Goal: Complete application form

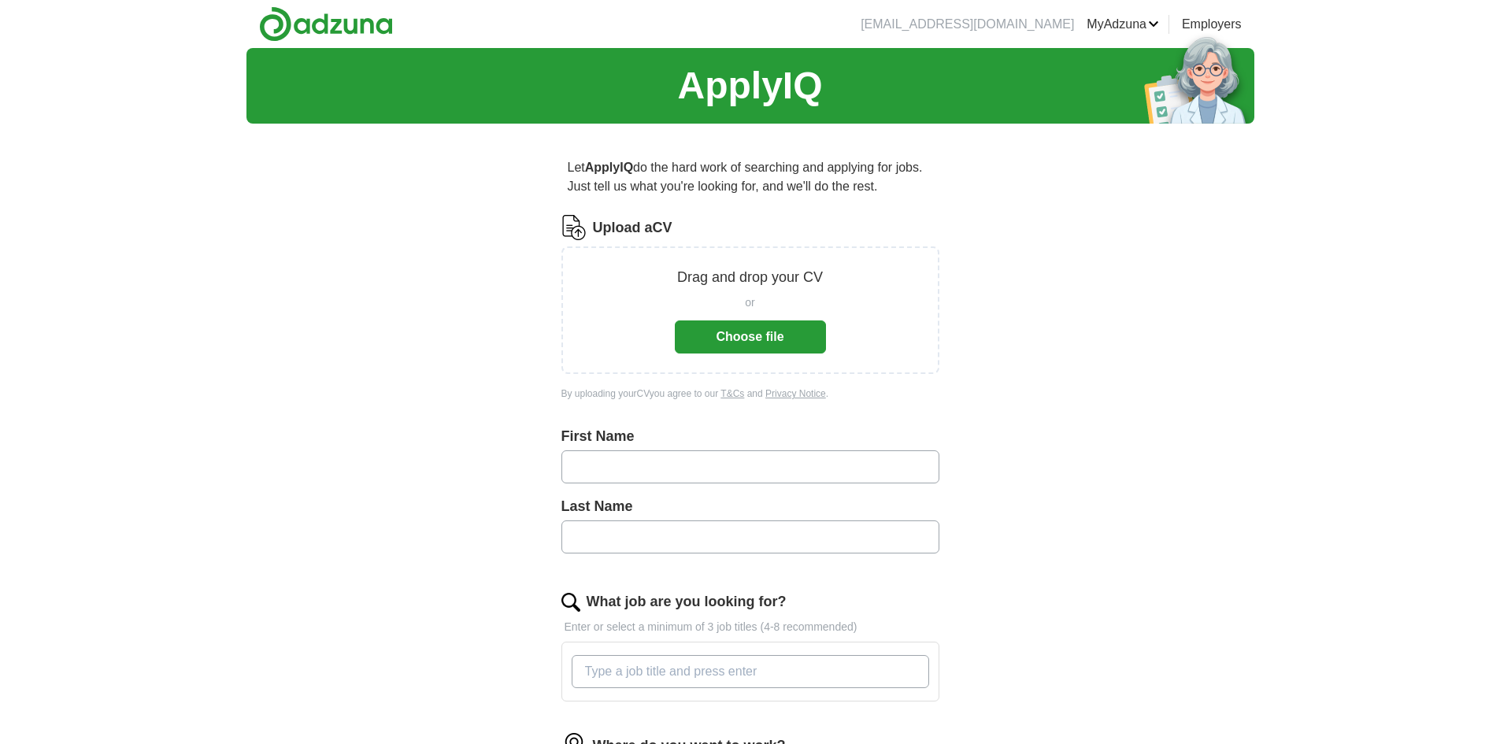
click at [747, 332] on button "Choose file" at bounding box center [750, 337] width 151 height 33
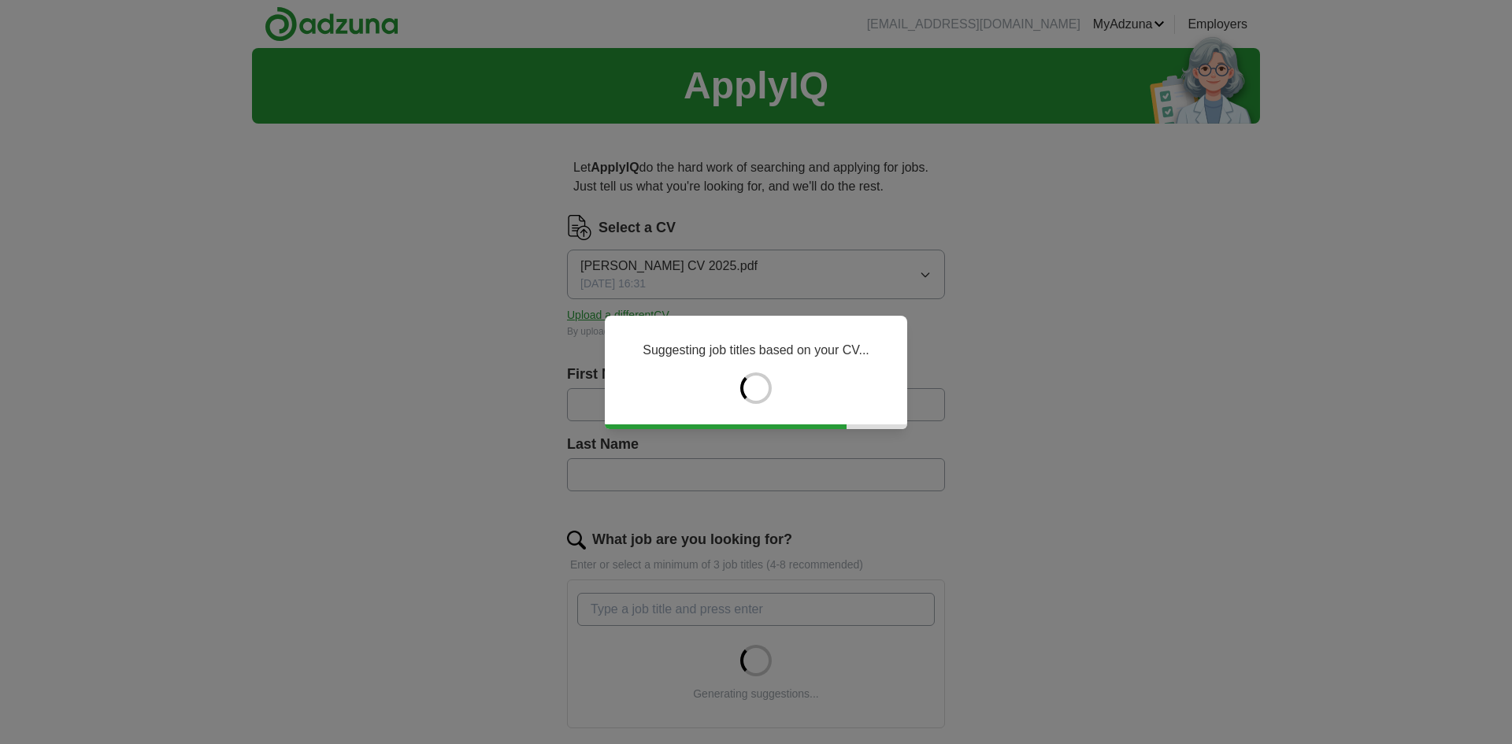
type input "********"
type input "*********"
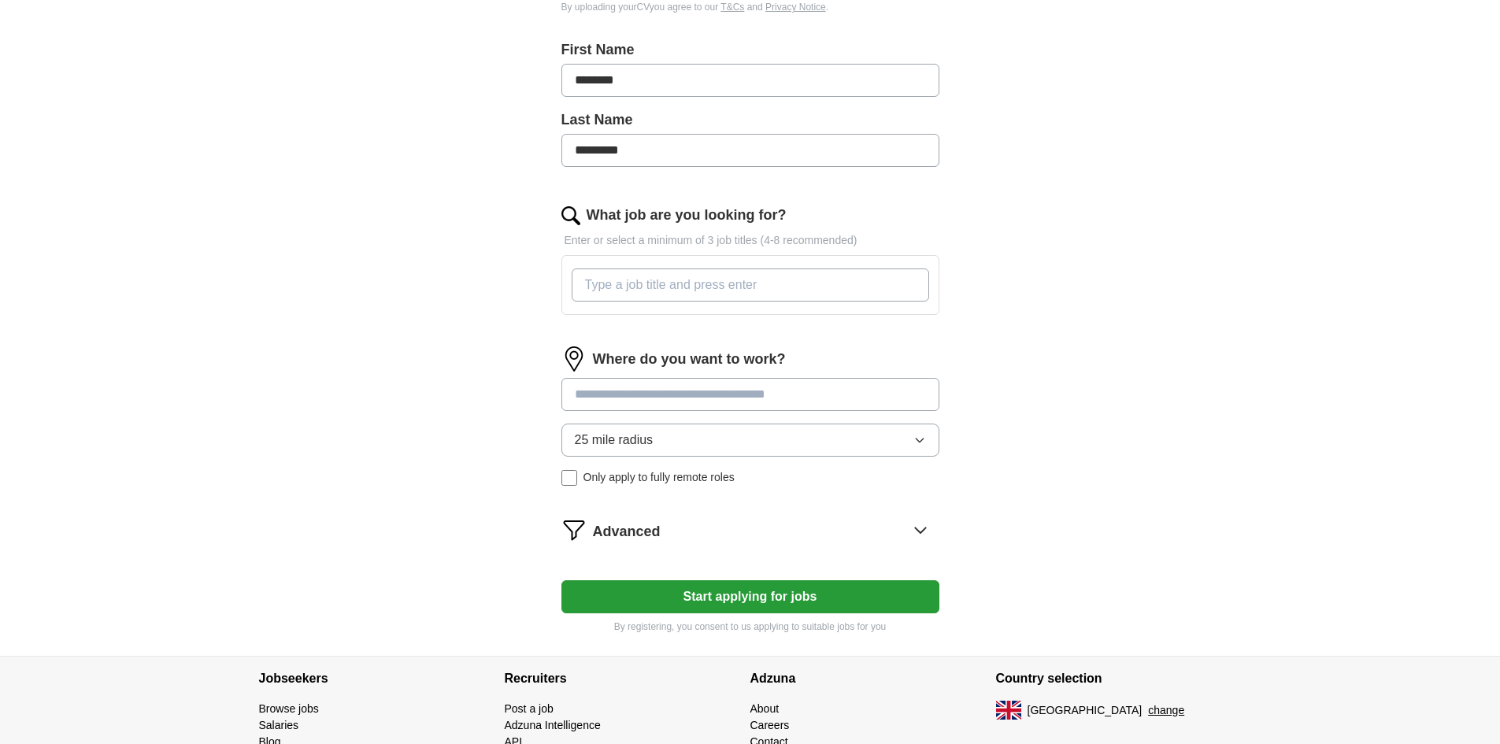
scroll to position [378, 0]
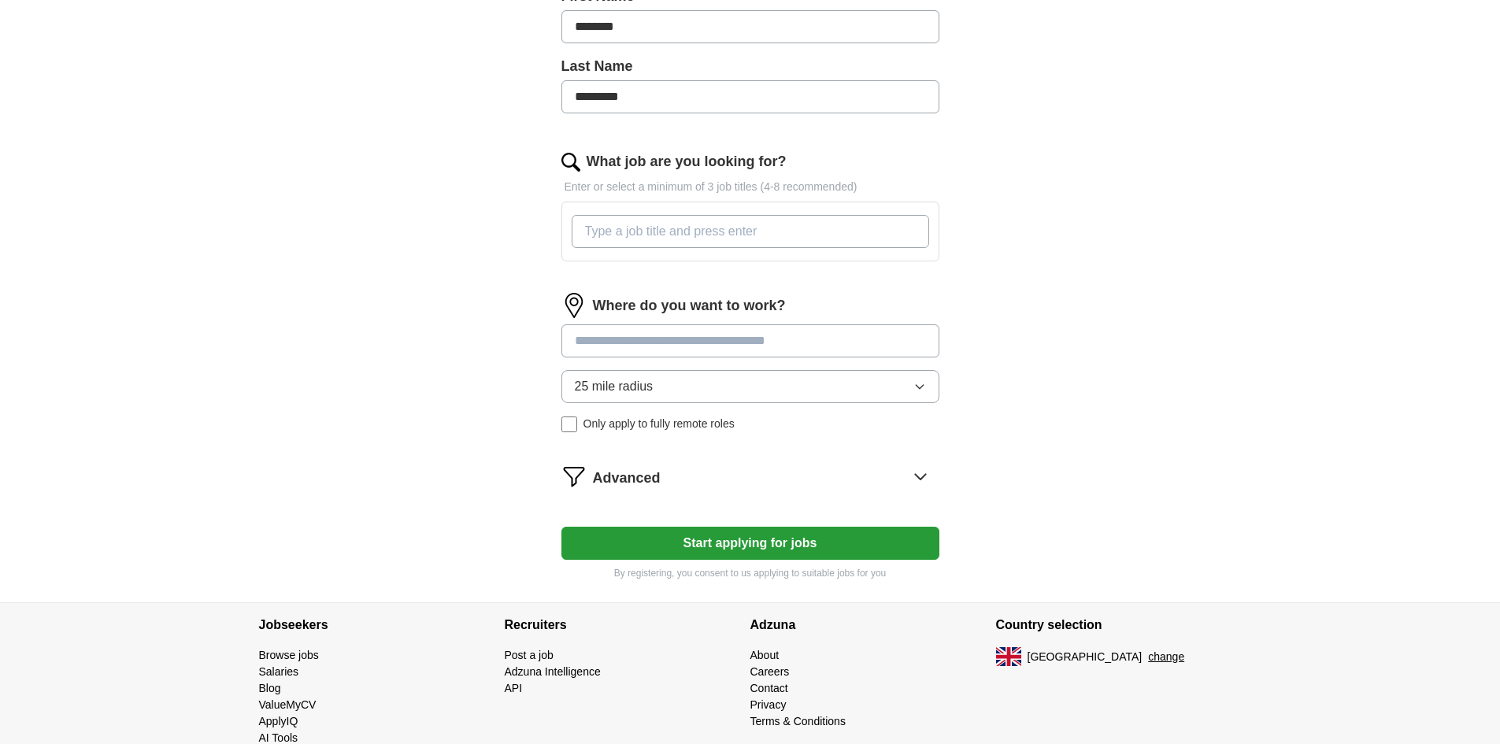
click at [658, 326] on input at bounding box center [751, 340] width 378 height 33
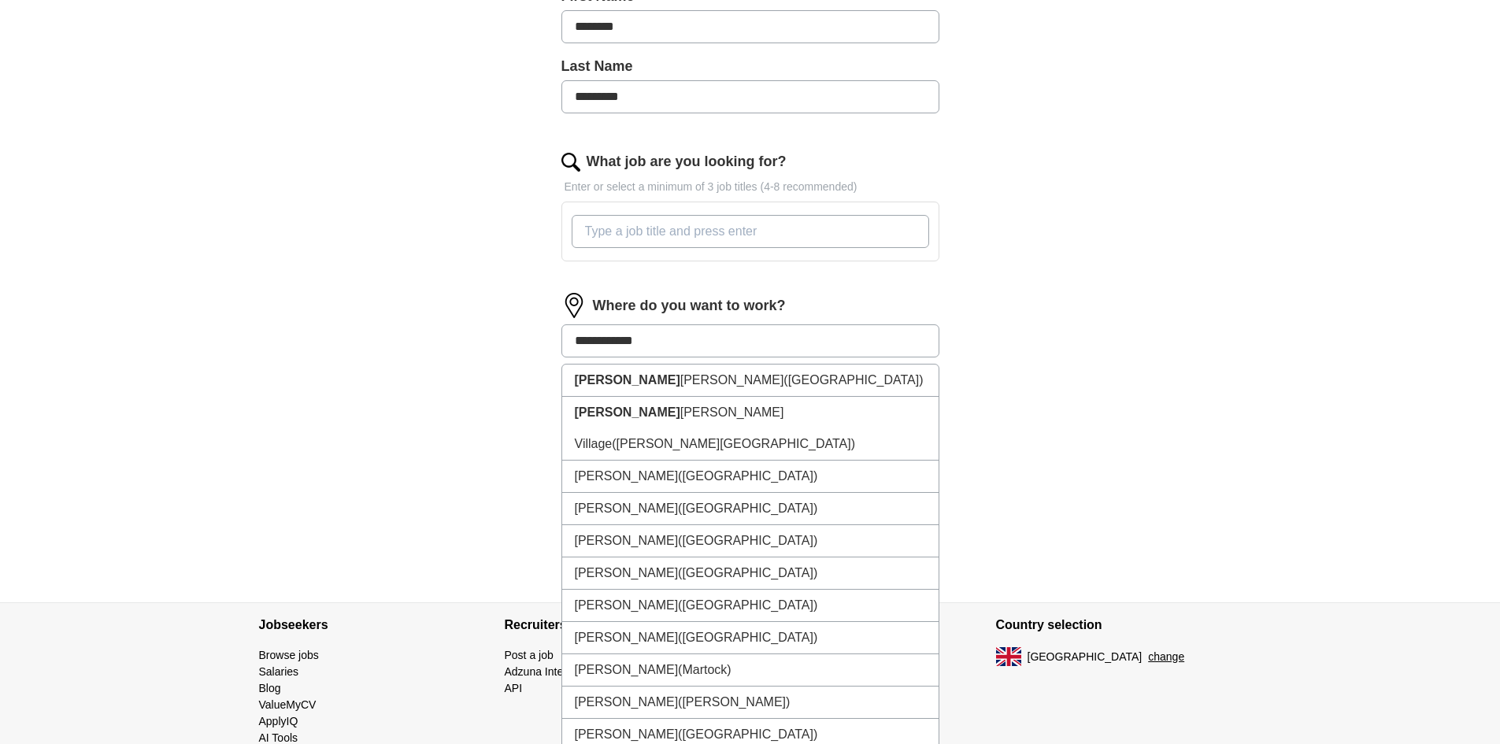
type input "**********"
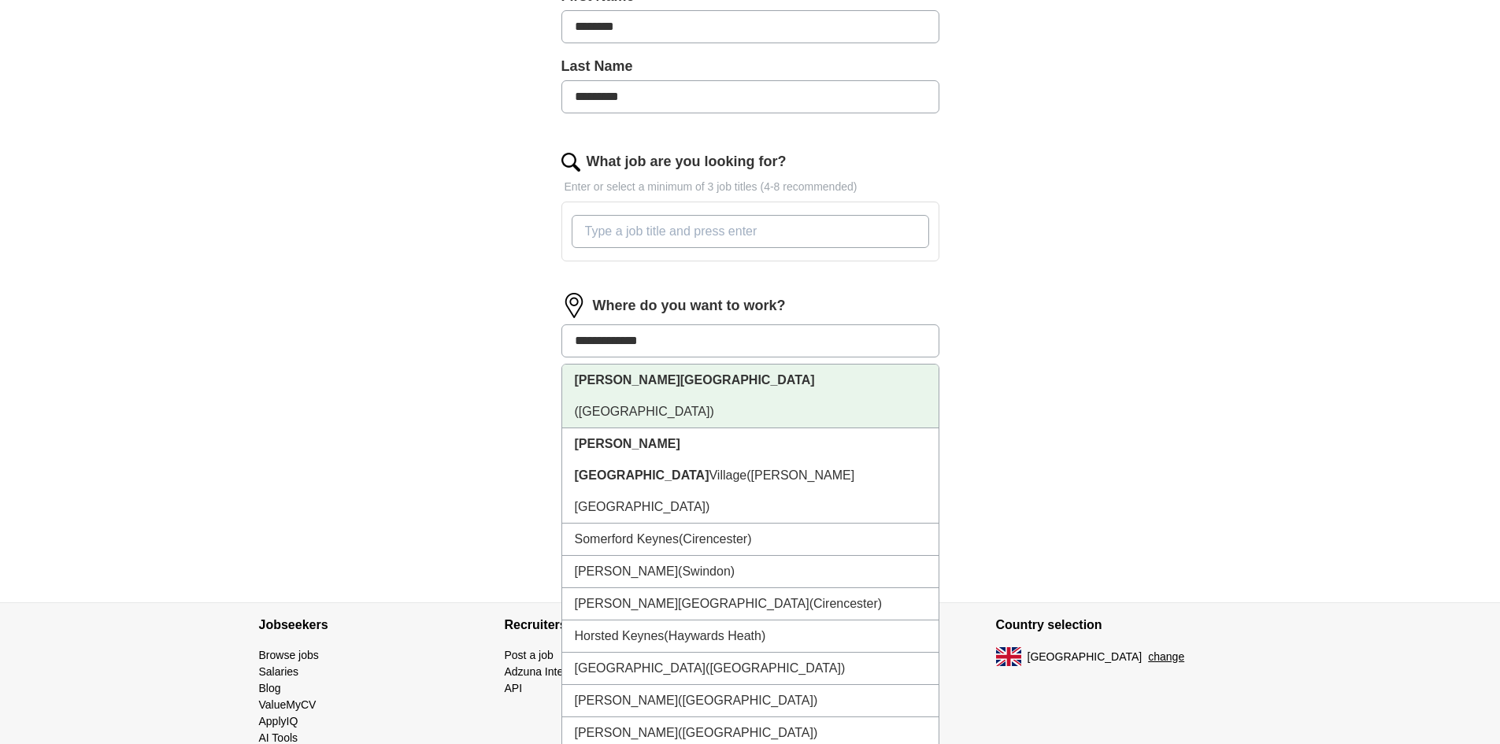
click at [662, 375] on li "[PERSON_NAME][GEOGRAPHIC_DATA] ([GEOGRAPHIC_DATA])" at bounding box center [750, 397] width 376 height 64
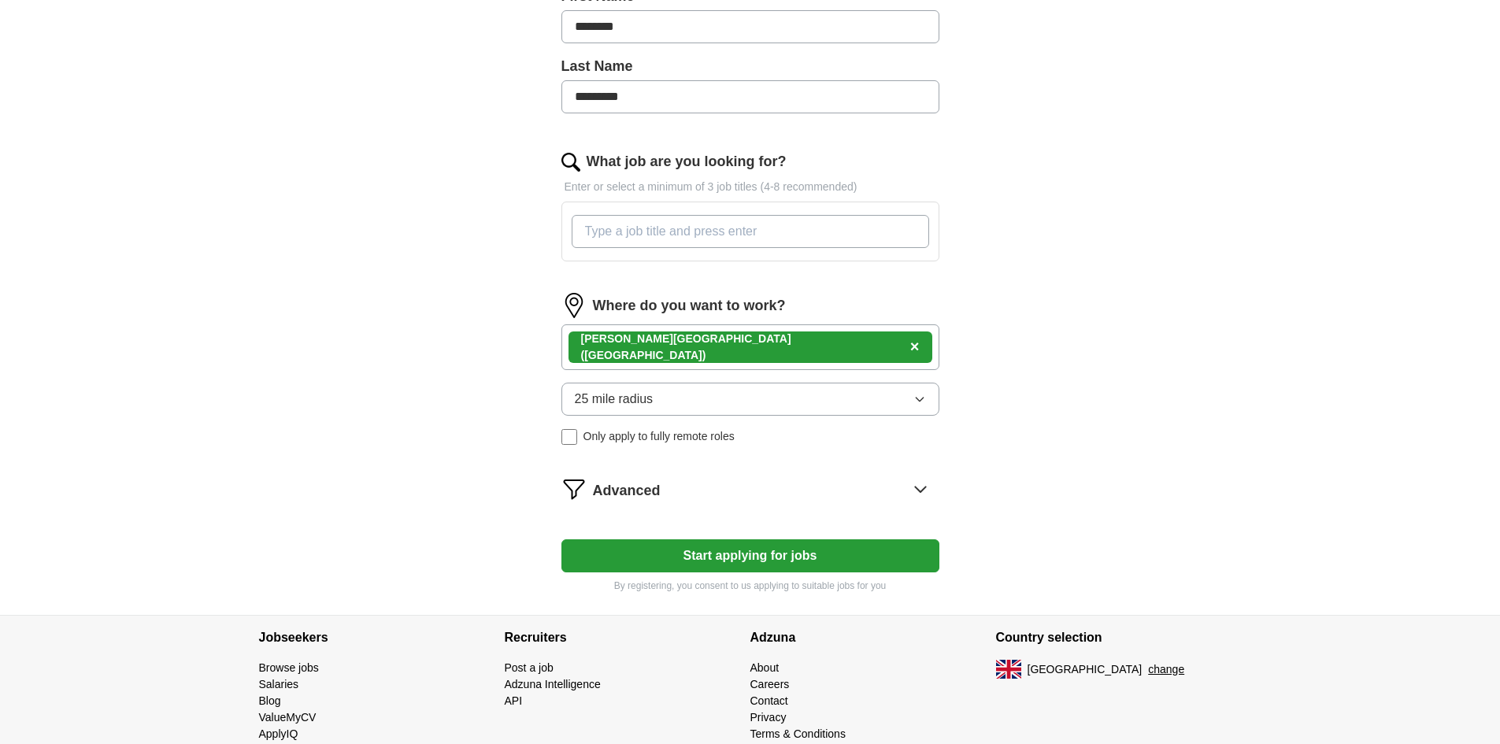
click at [645, 408] on span "25 mile radius" at bounding box center [614, 399] width 79 height 19
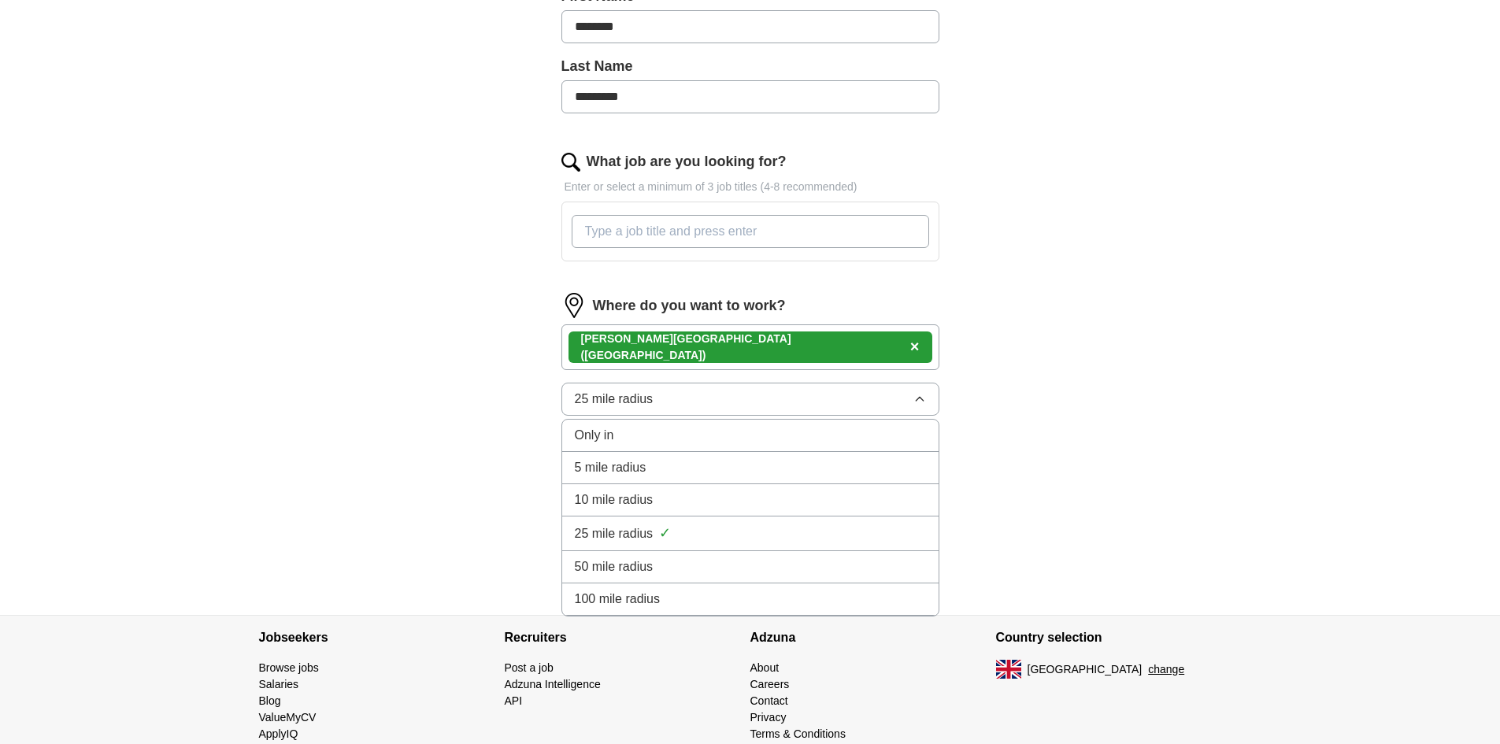
click at [648, 499] on span "10 mile radius" at bounding box center [614, 500] width 79 height 19
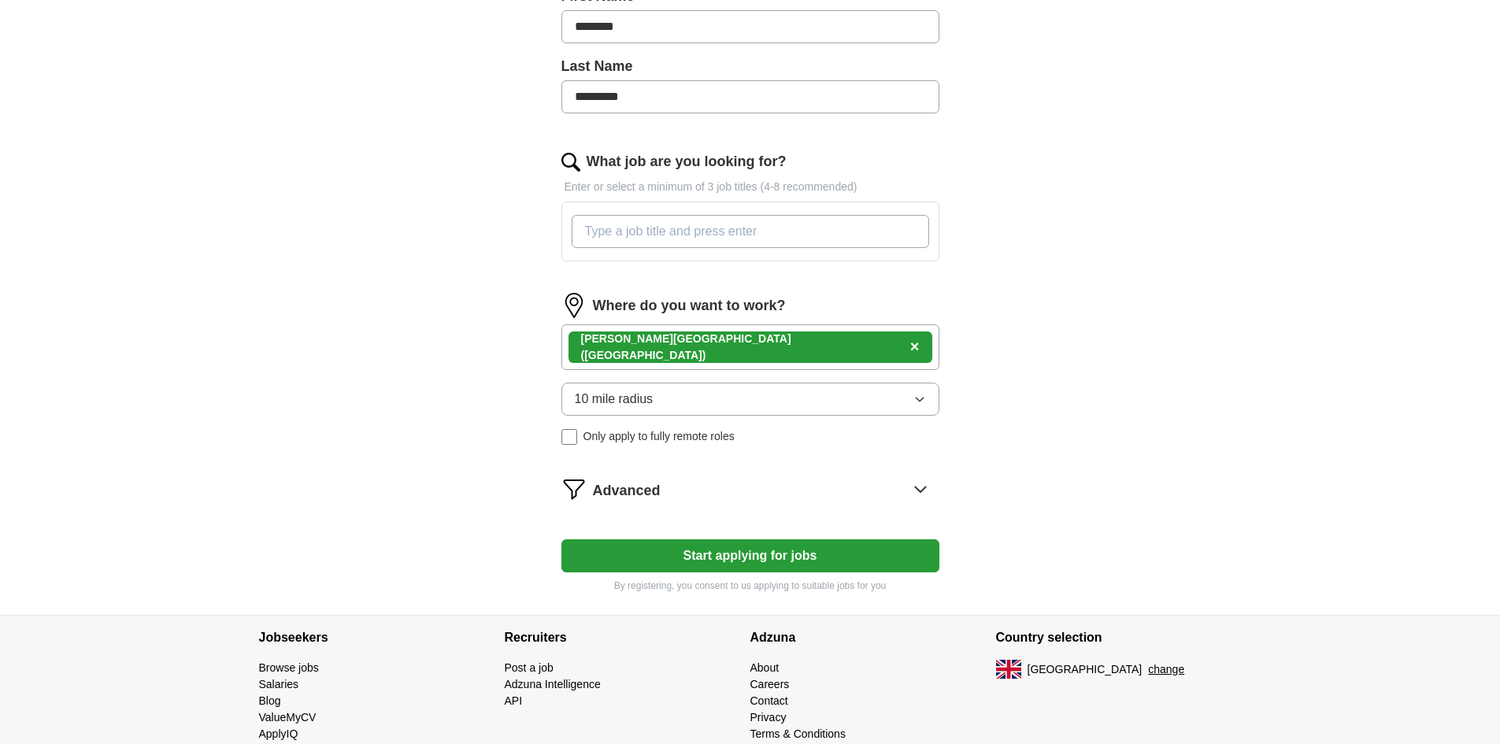
click at [687, 506] on form "Select a CV [PERSON_NAME] CV 2025.pdf [DATE] 16:31 Upload a different CV By upl…" at bounding box center [751, 215] width 378 height 756
click at [710, 491] on div "Advanced" at bounding box center [766, 488] width 347 height 25
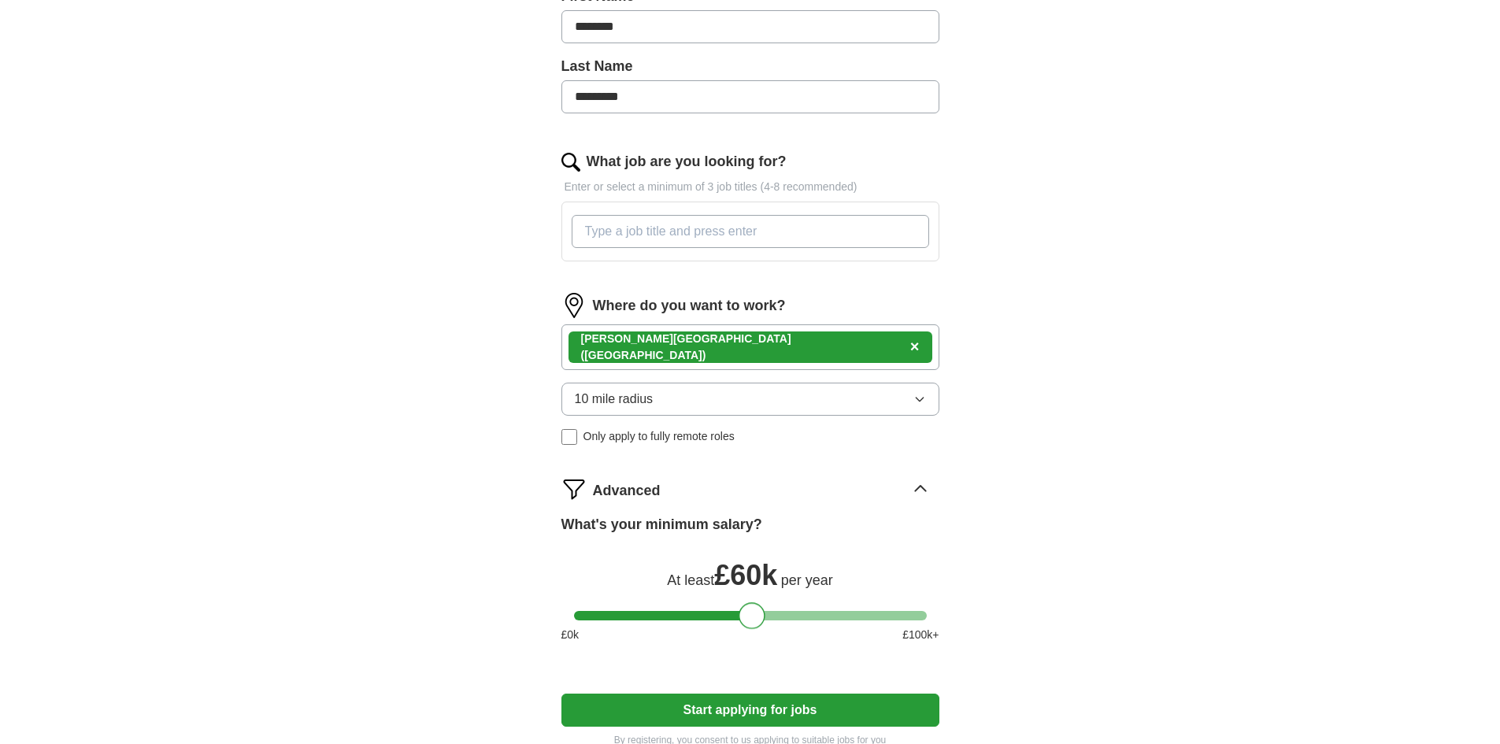
drag, startPoint x: 590, startPoint y: 609, endPoint x: 755, endPoint y: 610, distance: 165.4
click at [755, 610] on div at bounding box center [752, 615] width 27 height 27
click at [744, 706] on button "Start applying for jobs" at bounding box center [751, 710] width 378 height 33
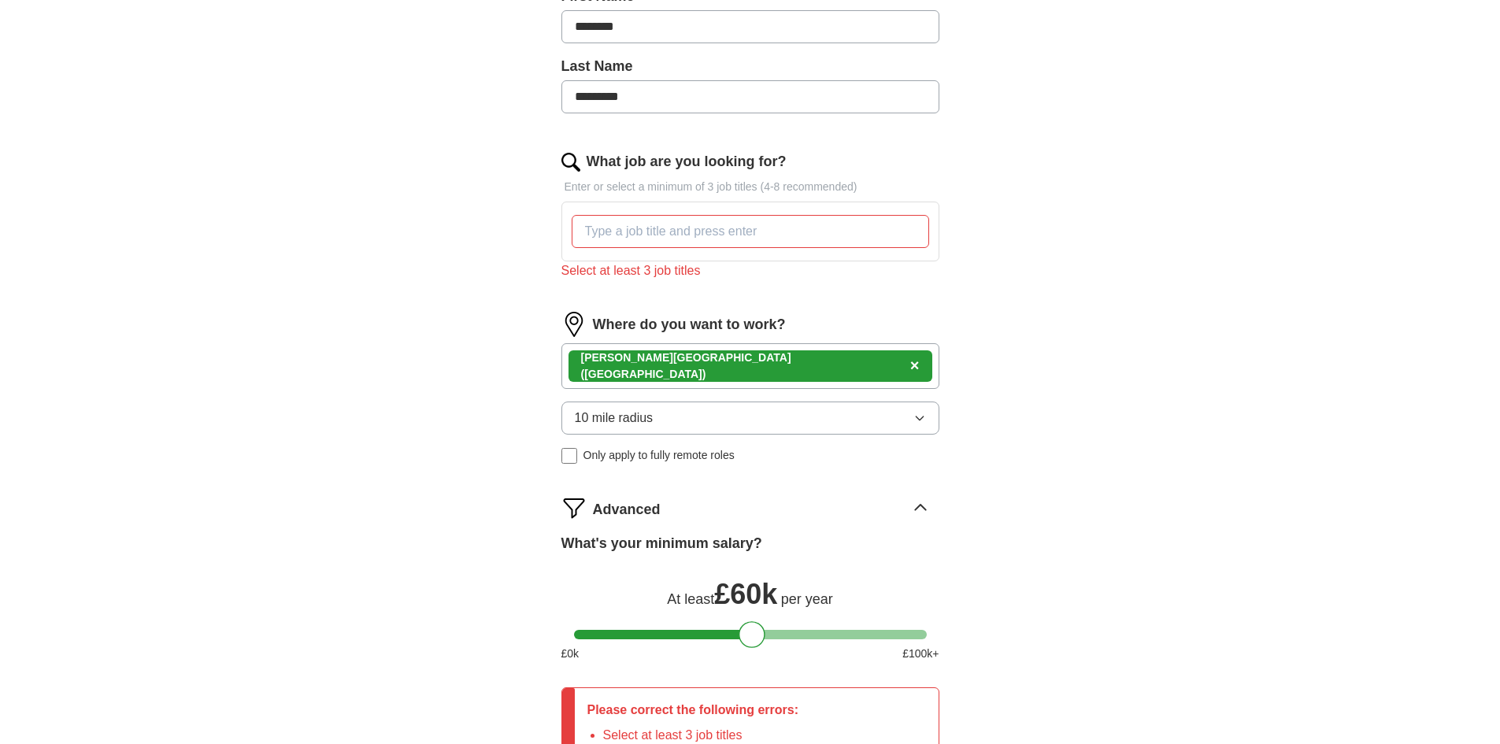
click at [650, 238] on input "What job are you looking for?" at bounding box center [751, 231] width 358 height 33
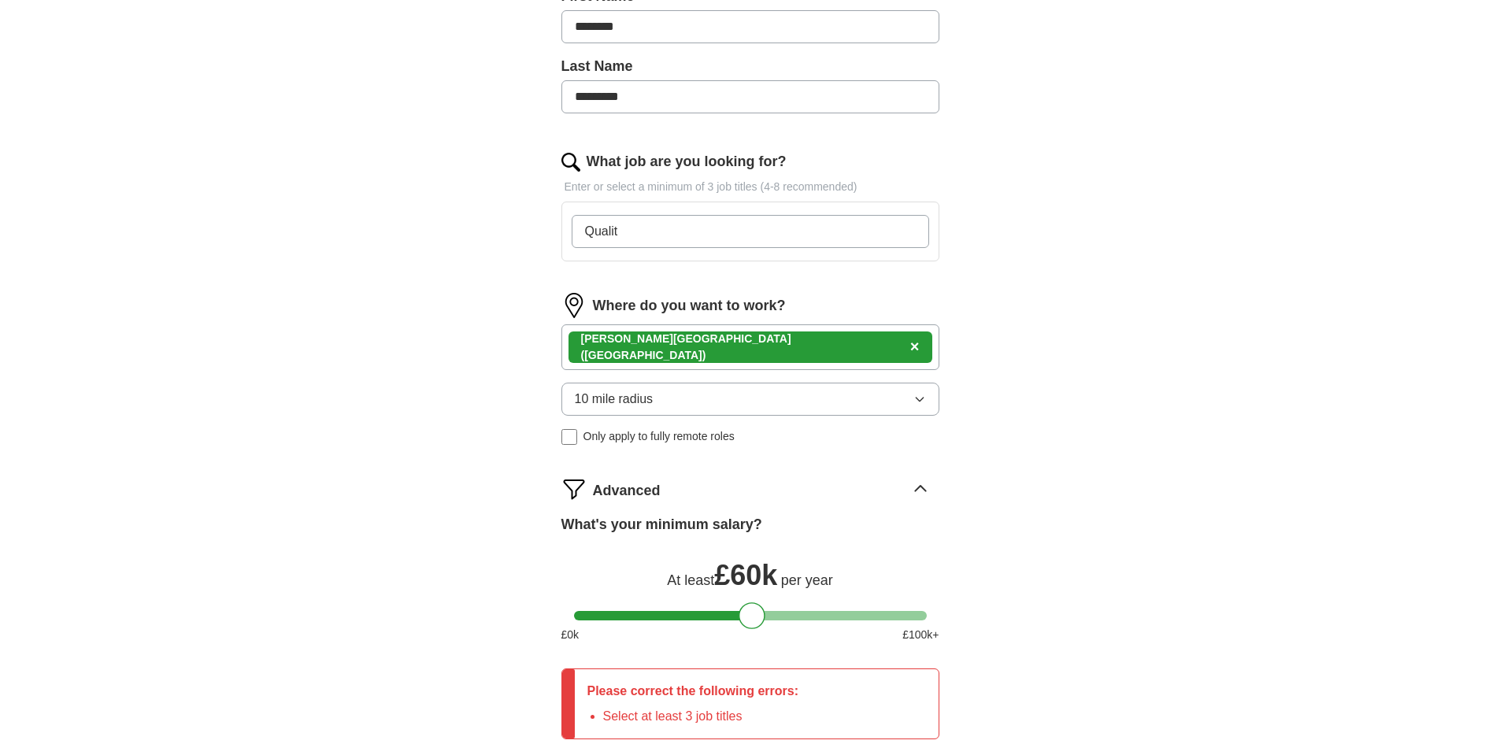
type input "Quality"
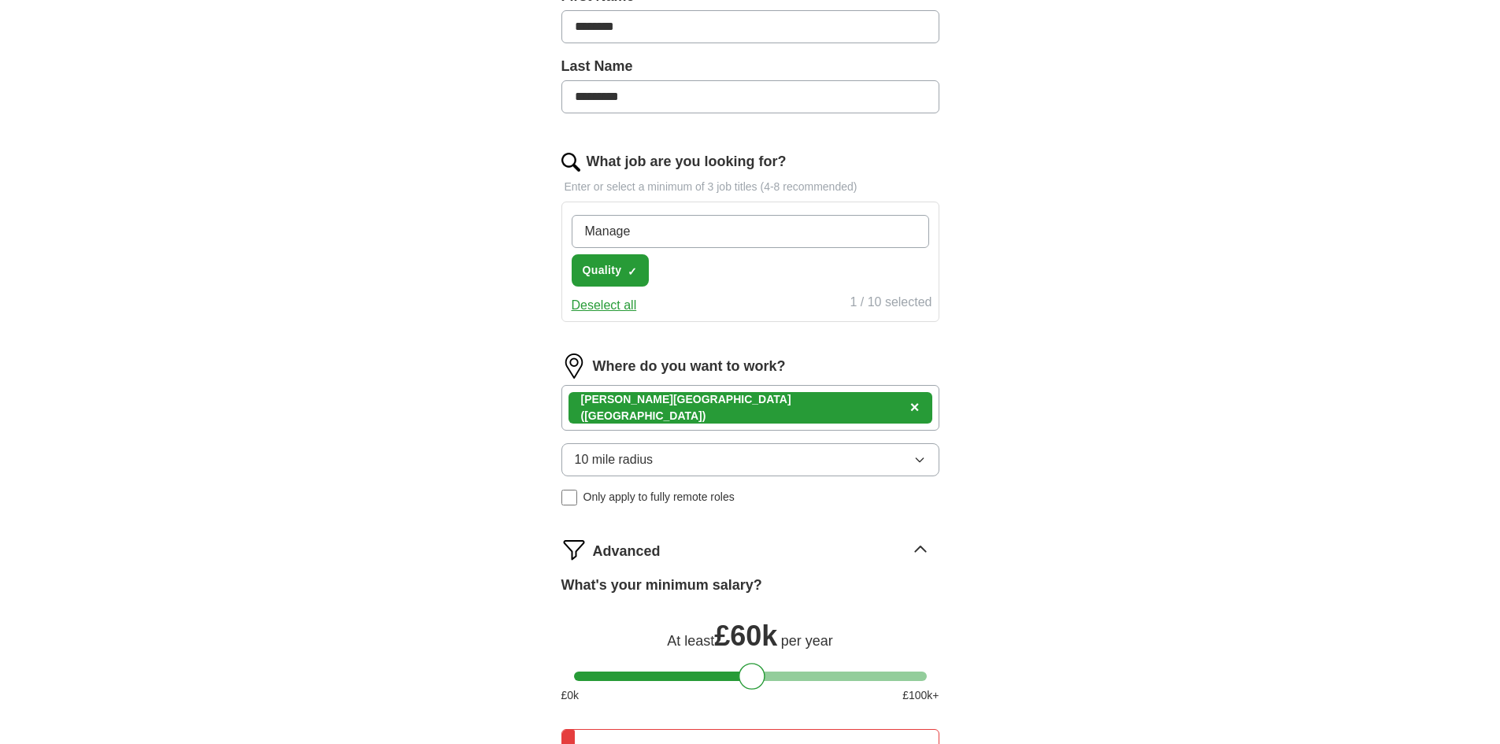
type input "Manager"
type input "T"
type input "Procurment"
type input "M"
type input "Insourcing"
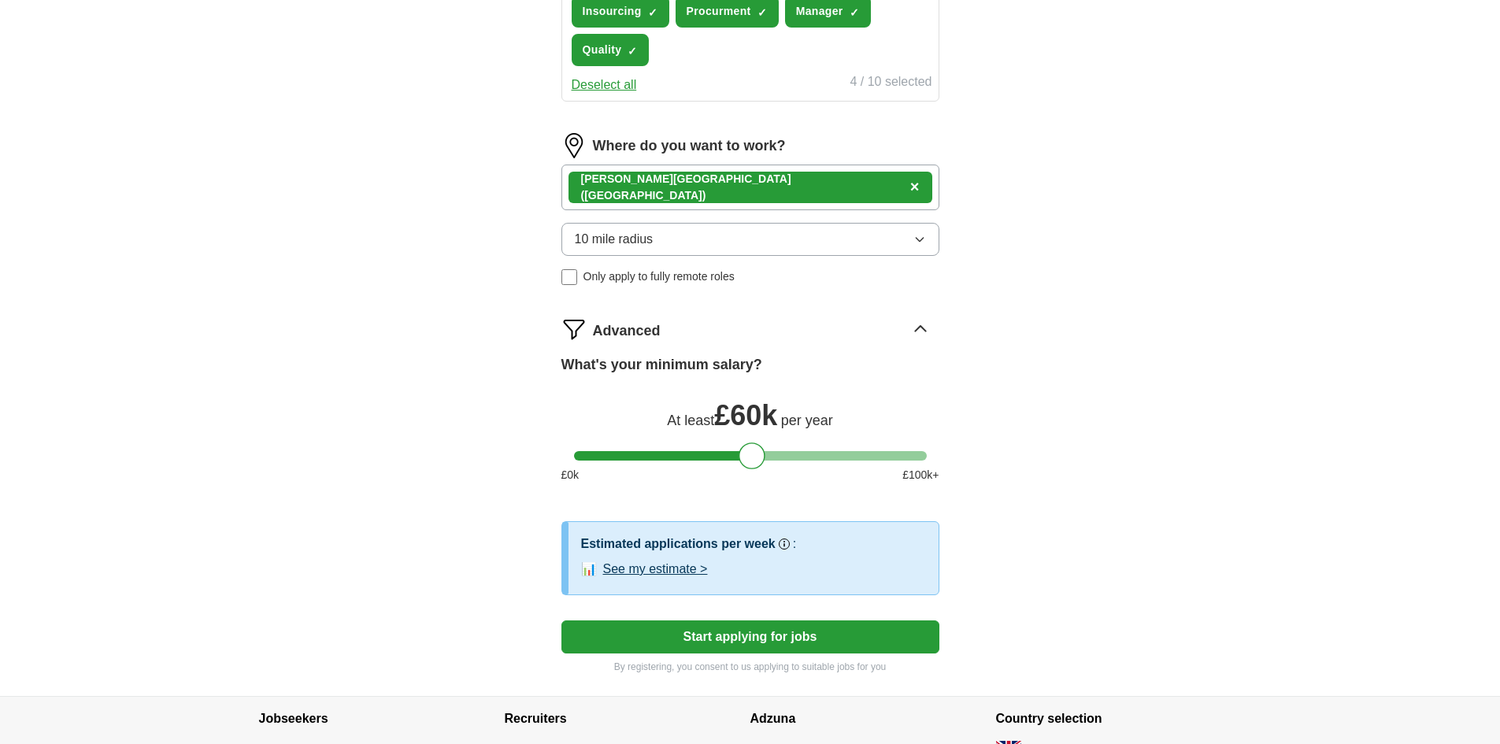
scroll to position [647, 0]
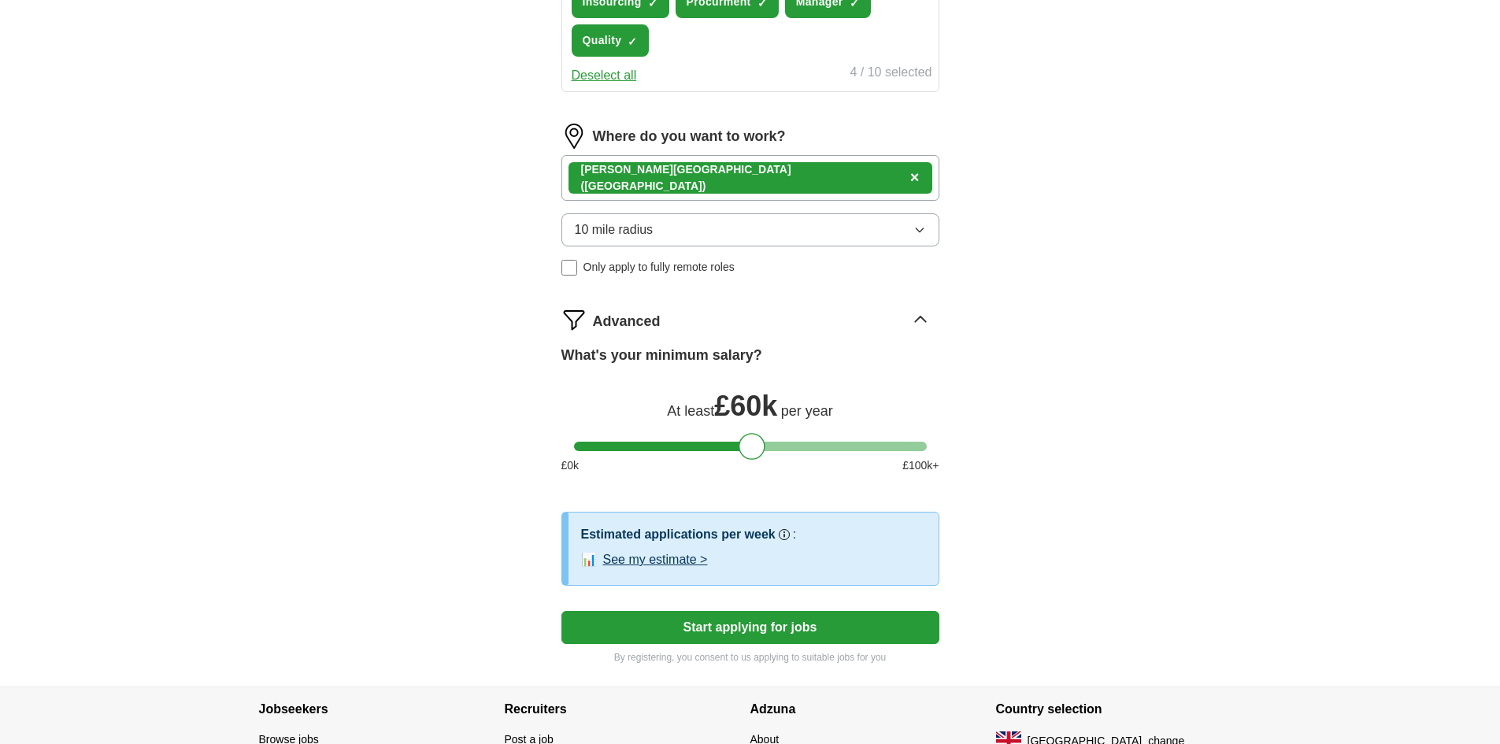
click at [746, 615] on button "Start applying for jobs" at bounding box center [751, 627] width 378 height 33
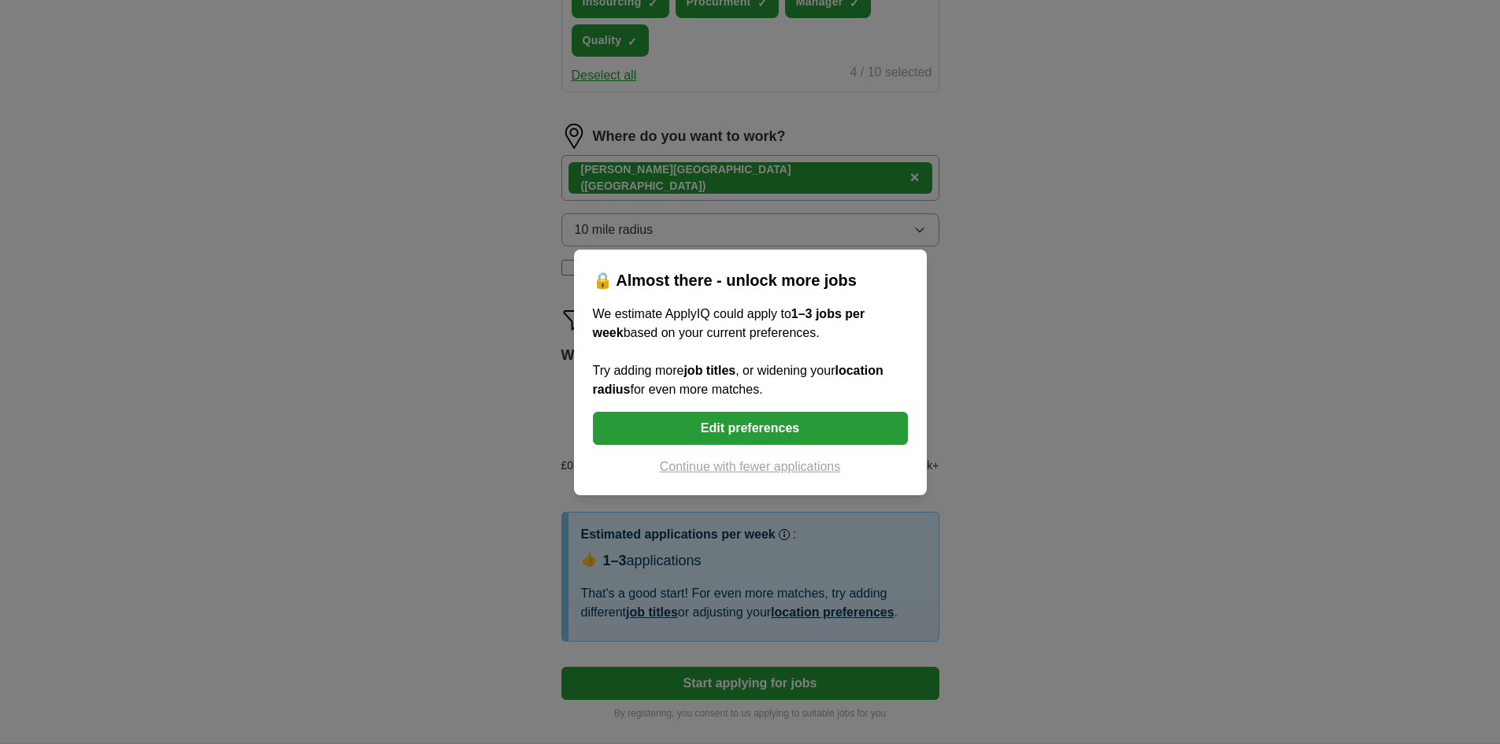
click at [740, 461] on button "Continue with fewer applications" at bounding box center [750, 467] width 315 height 19
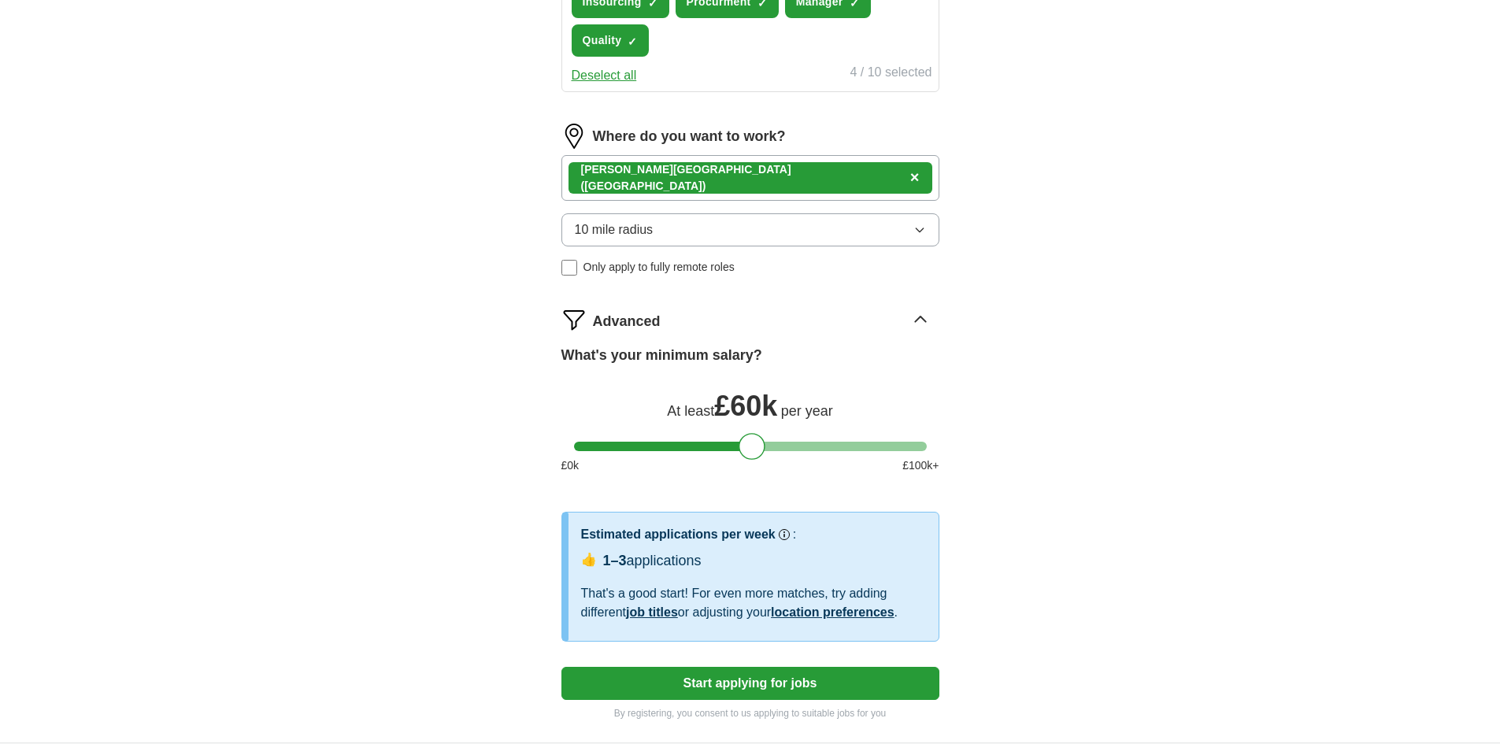
select select "**"
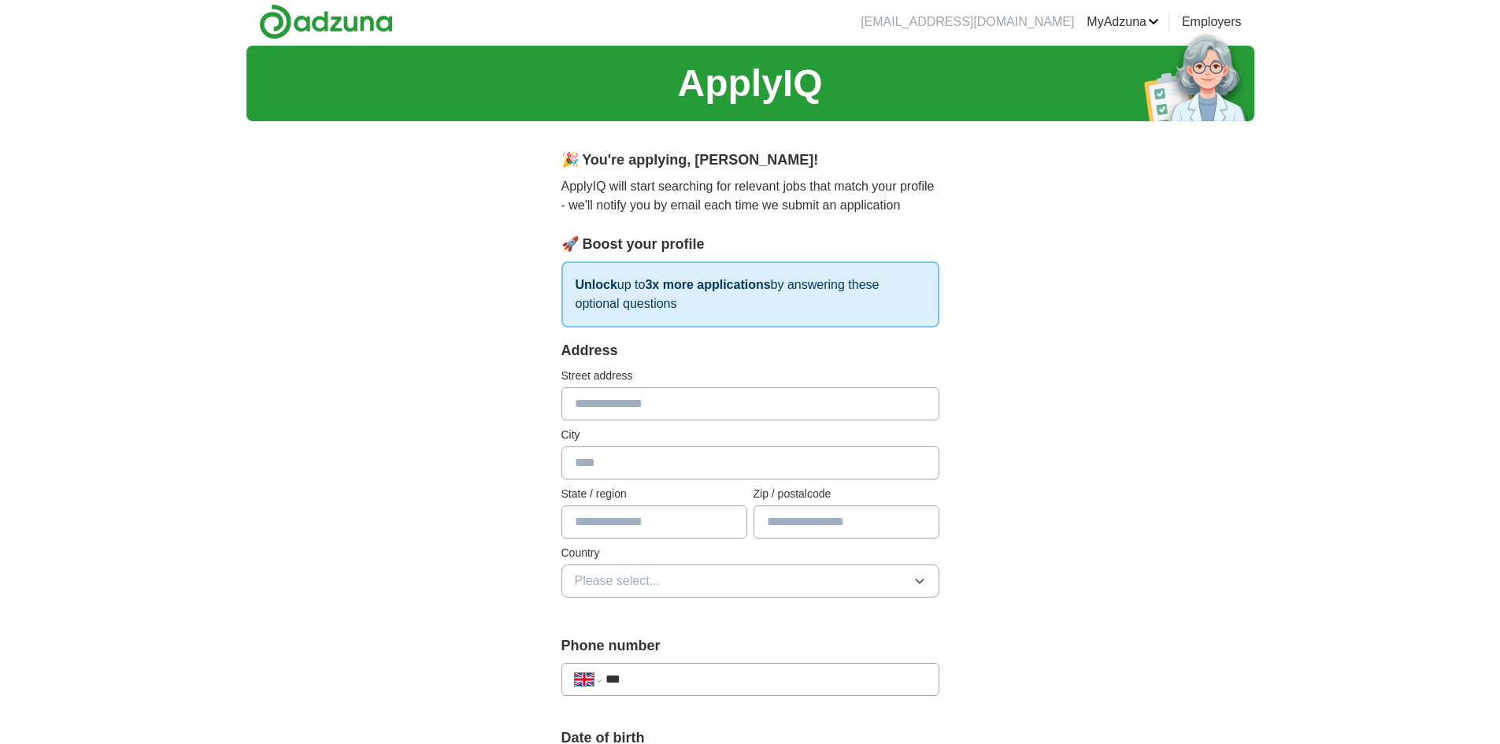
scroll to position [0, 0]
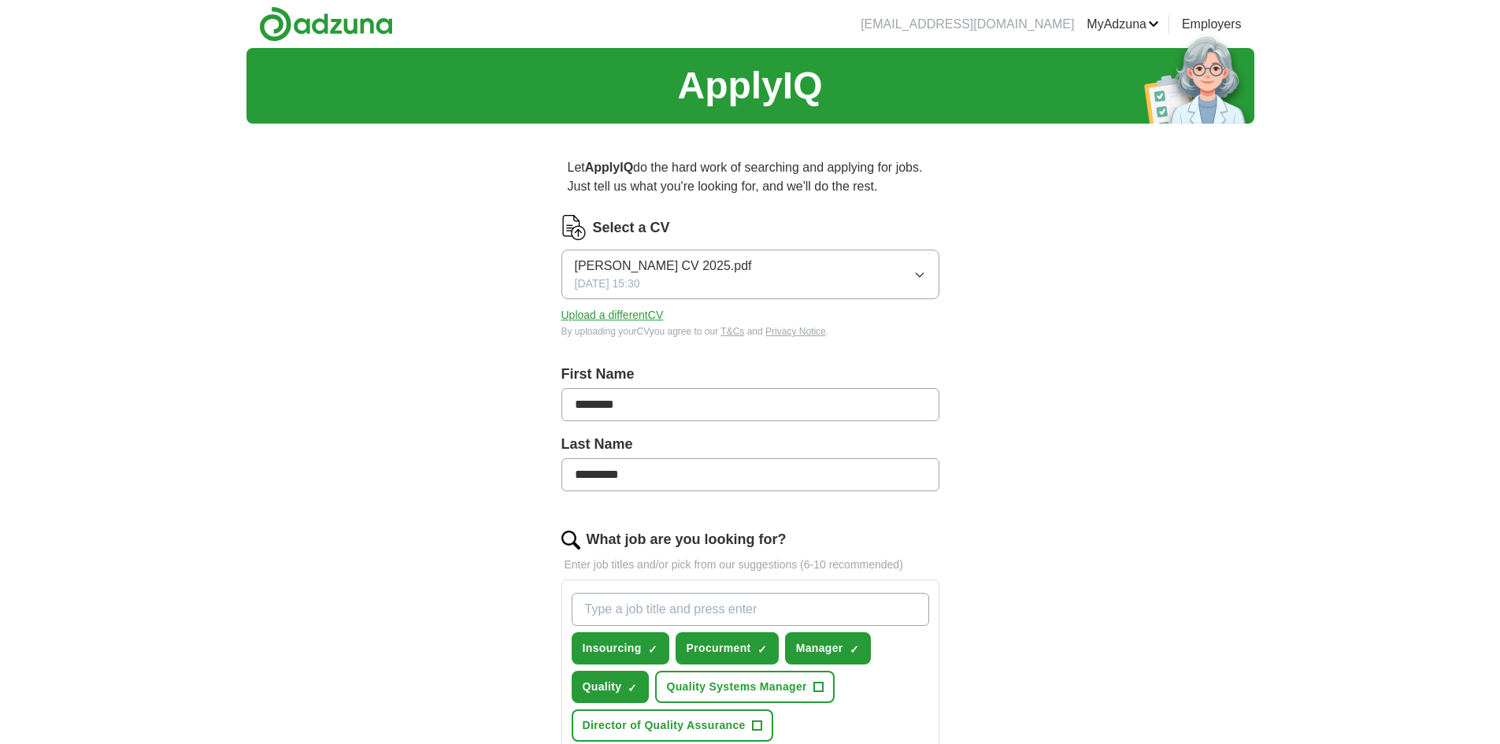
click at [395, 20] on link at bounding box center [329, 24] width 140 height 48
